Goal: Information Seeking & Learning: Learn about a topic

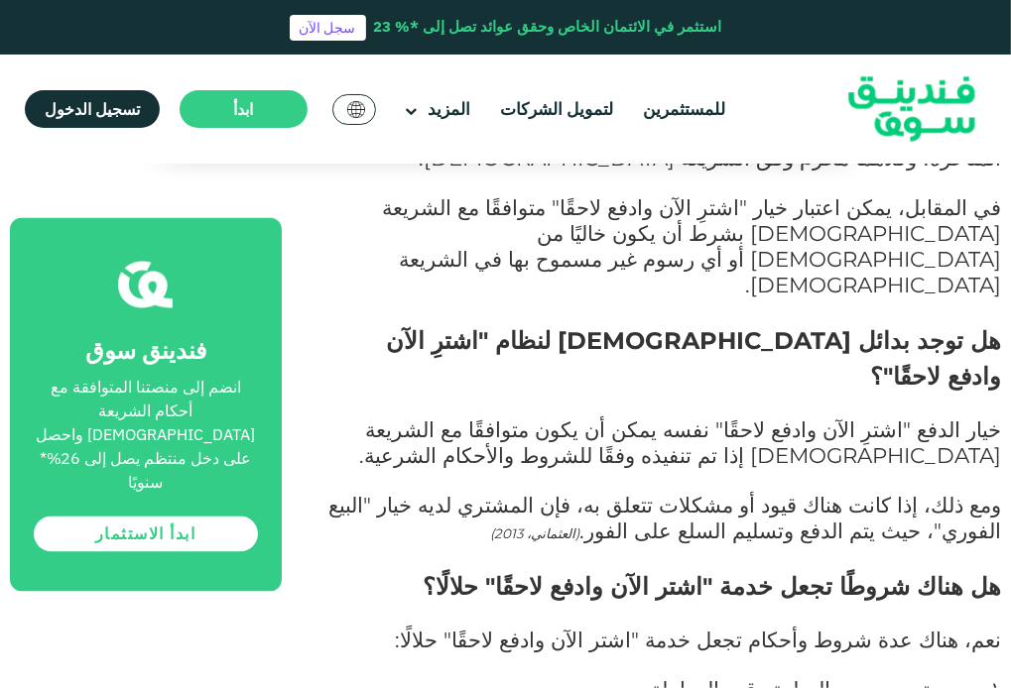
scroll to position [2282, 0]
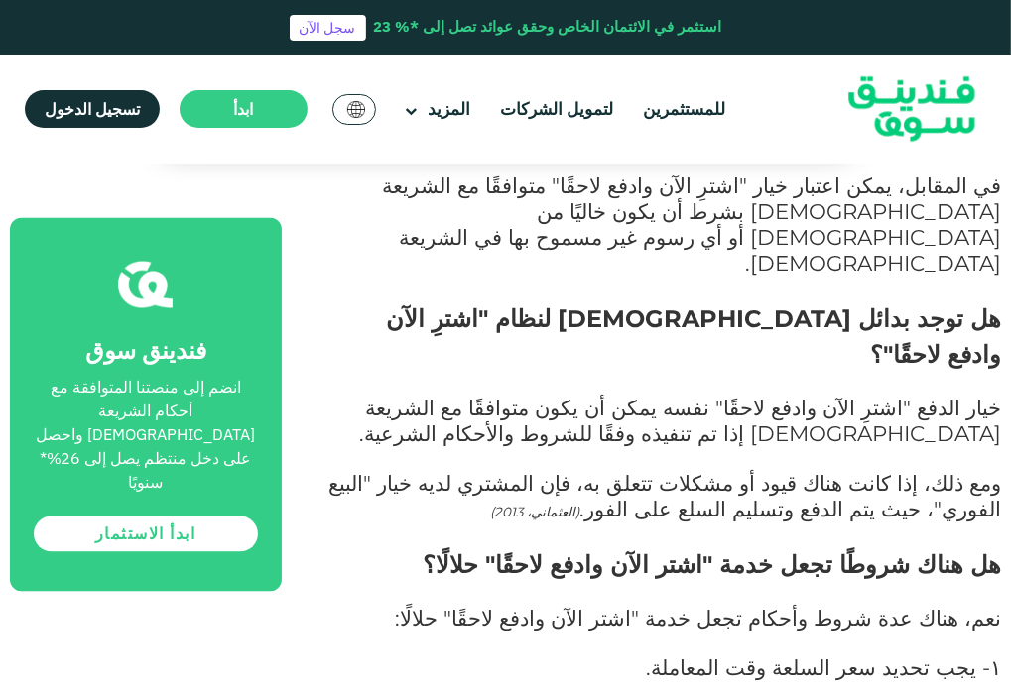
drag, startPoint x: 643, startPoint y: 462, endPoint x: 495, endPoint y: 455, distance: 148.0
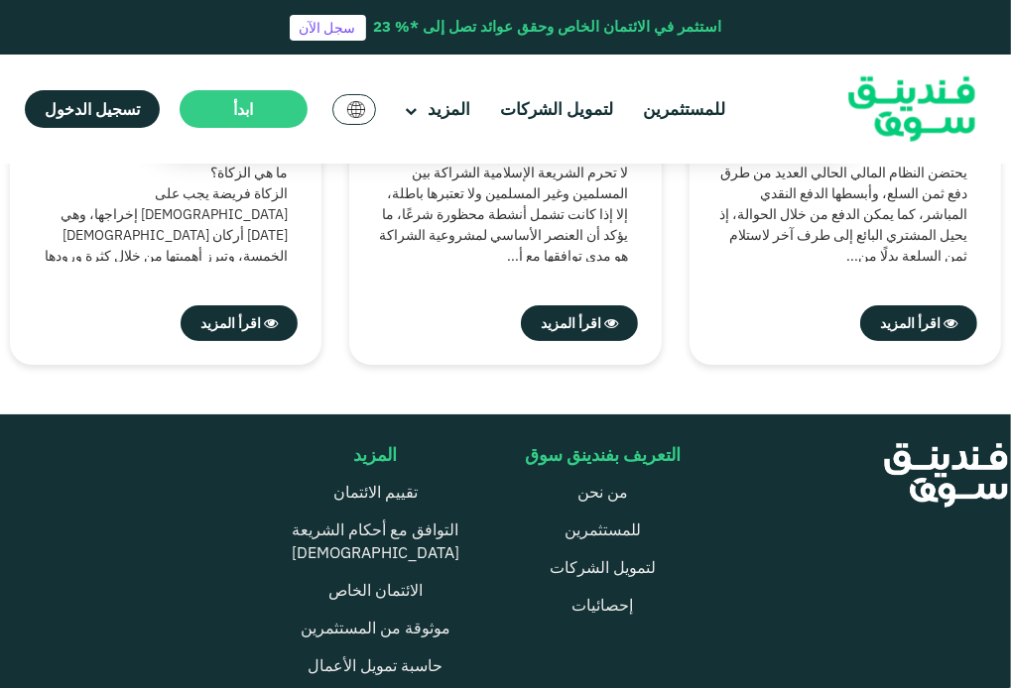
scroll to position [5357, 0]
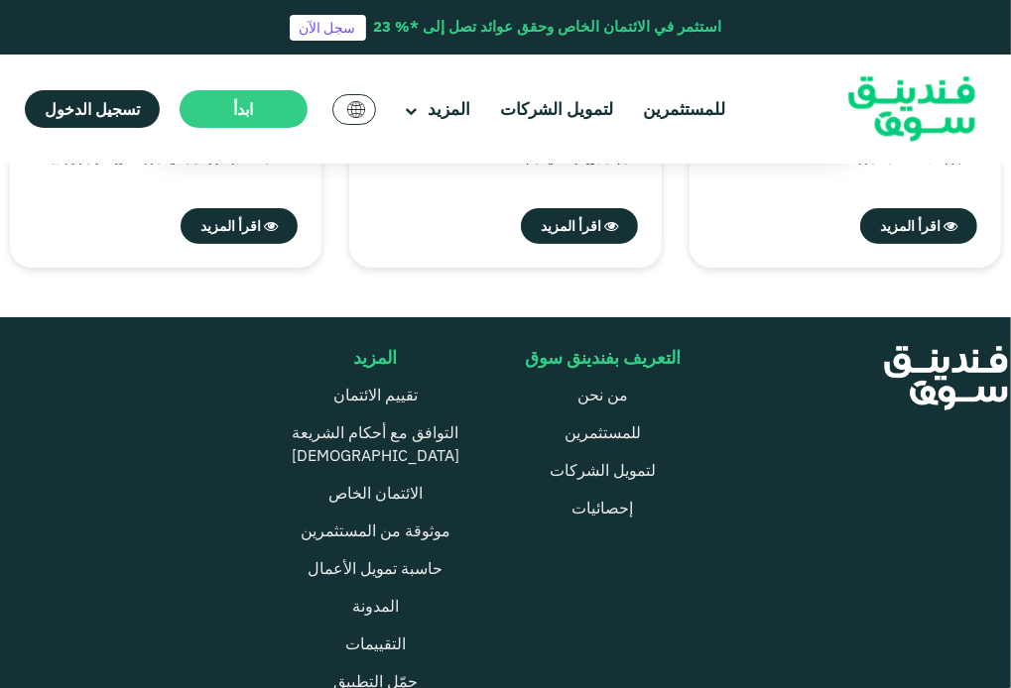
drag, startPoint x: 829, startPoint y: 213, endPoint x: 805, endPoint y: 210, distance: 24.0
click at [819, 347] on div at bounding box center [905, 584] width 189 height 474
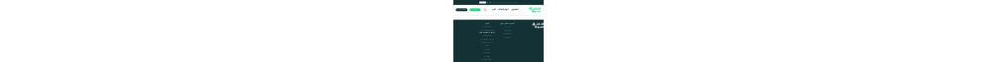
scroll to position [5409, 0]
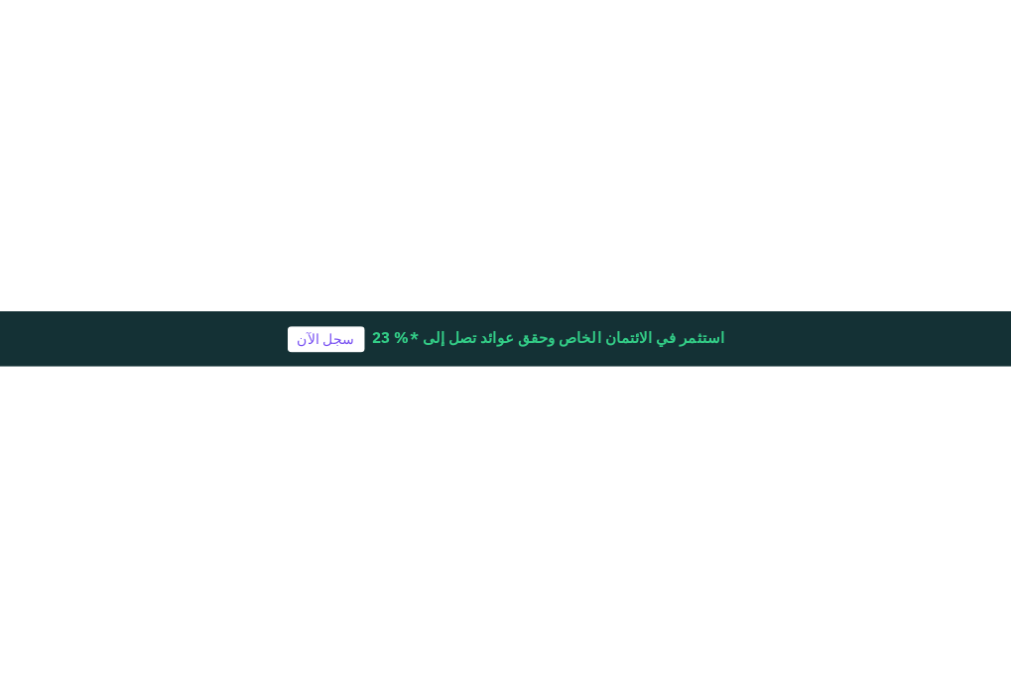
scroll to position [4500, 0]
